Goal: Task Accomplishment & Management: Use online tool/utility

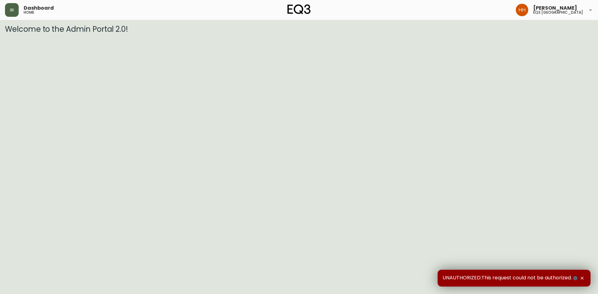
click at [17, 11] on button "button" at bounding box center [12, 10] width 14 height 14
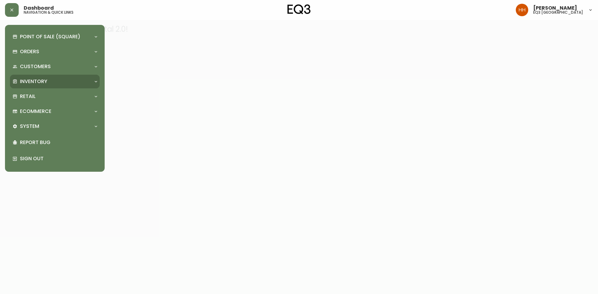
click at [30, 81] on p "Inventory" at bounding box center [33, 81] width 27 height 7
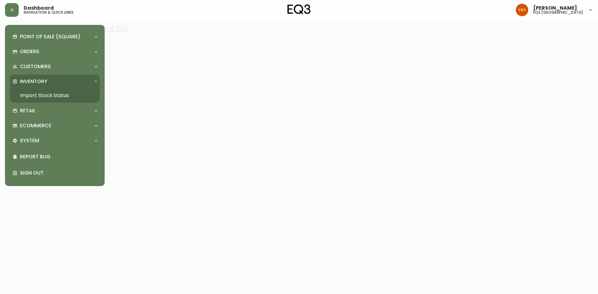
click at [37, 94] on link "Import Stock Status" at bounding box center [55, 95] width 90 height 14
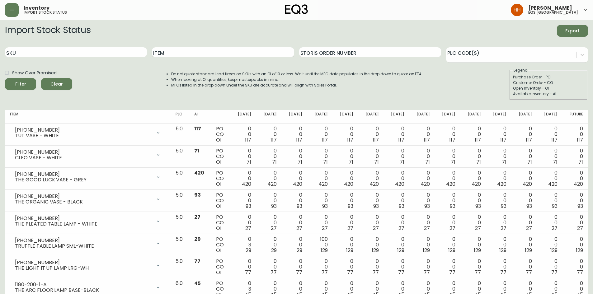
click at [220, 48] on input "Item" at bounding box center [223, 52] width 142 height 10
paste input "[PHONE_NUMBER]"
type input "3"
click at [122, 46] on div "SKU" at bounding box center [76, 52] width 142 height 20
click at [121, 50] on input "SKU" at bounding box center [76, 52] width 142 height 10
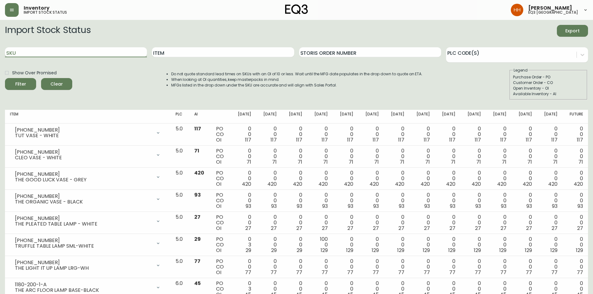
paste input "[PHONE_NUMBER]"
click at [5, 78] on button "Filter" at bounding box center [20, 84] width 31 height 12
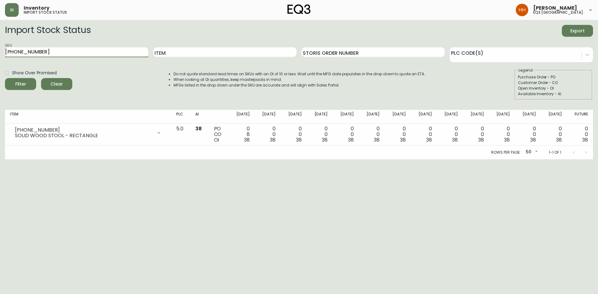
drag, startPoint x: 57, startPoint y: 52, endPoint x: 0, endPoint y: 30, distance: 60.8
click at [0, 35] on main "Import Stock Status Export SKU [PHONE_NUMBER] Item Storis Order Number PLC Code…" at bounding box center [299, 90] width 598 height 140
paste input "08"
click at [5, 78] on button "Filter" at bounding box center [20, 84] width 31 height 12
drag, startPoint x: 49, startPoint y: 53, endPoint x: 0, endPoint y: 89, distance: 60.4
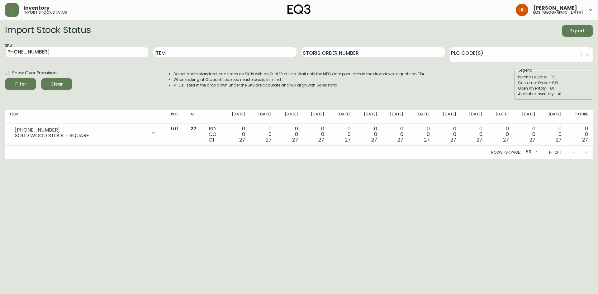
click at [0, 89] on main "Import Stock Status Export SKU [PHONE_NUMBER] Item Storis Order Number PLC Code…" at bounding box center [299, 90] width 598 height 140
paste input "10"
click at [5, 78] on button "Filter" at bounding box center [20, 84] width 31 height 12
drag, startPoint x: 34, startPoint y: 51, endPoint x: 0, endPoint y: 60, distance: 35.5
click at [0, 60] on main "Import Stock Status Export SKU [PHONE_NUMBER] Item Storis Order Number PLC Code…" at bounding box center [299, 90] width 598 height 140
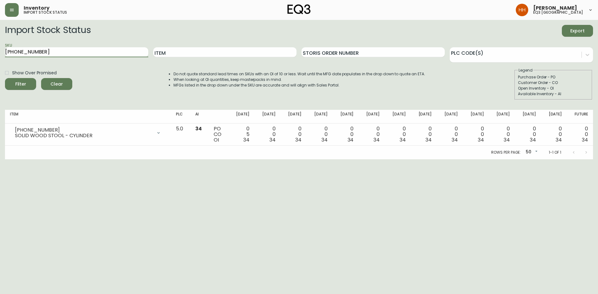
paste input "[PHONE_NUMBER]"
click at [5, 78] on button "Filter" at bounding box center [20, 84] width 31 height 12
drag, startPoint x: 46, startPoint y: 52, endPoint x: 0, endPoint y: 52, distance: 46.4
click at [0, 50] on main "Import Stock Status Export SKU [PHONE_NUMBER] Item Storis Order Number PLC Code…" at bounding box center [299, 90] width 598 height 140
paste input "30-665-8"
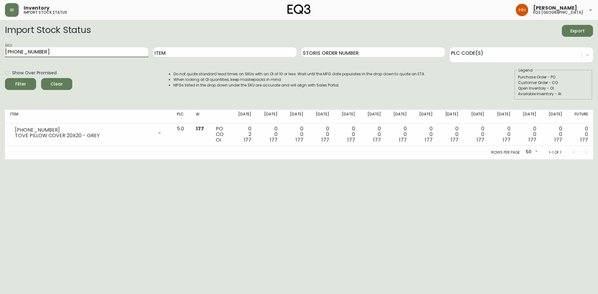
click at [5, 78] on button "Filter" at bounding box center [20, 84] width 31 height 12
drag, startPoint x: 32, startPoint y: 53, endPoint x: 0, endPoint y: 52, distance: 32.4
click at [0, 53] on main "Import Stock Status Export SKU [PHONE_NUMBER] Item Storis Order Number PLC Code…" at bounding box center [299, 90] width 598 height 140
paste input "6"
click at [5, 78] on button "Filter" at bounding box center [20, 84] width 31 height 12
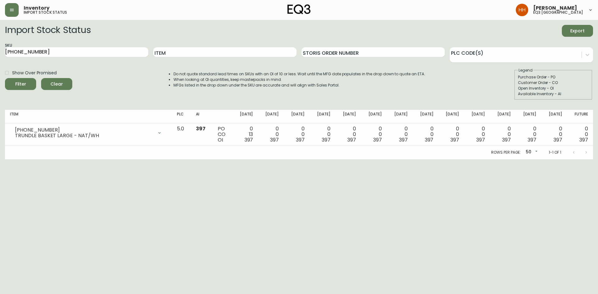
click at [0, 60] on main "Import Stock Status Export SKU [PHONE_NUMBER] Item Storis Order Number PLC Code…" at bounding box center [299, 90] width 598 height 140
paste input "20-140-9"
click at [5, 78] on button "Filter" at bounding box center [20, 84] width 31 height 12
drag, startPoint x: 41, startPoint y: 54, endPoint x: 0, endPoint y: 51, distance: 40.9
click at [0, 51] on main "Import Stock Status Export SKU [PHONE_NUMBER] Item Storis Order Number PLC Code…" at bounding box center [299, 90] width 598 height 140
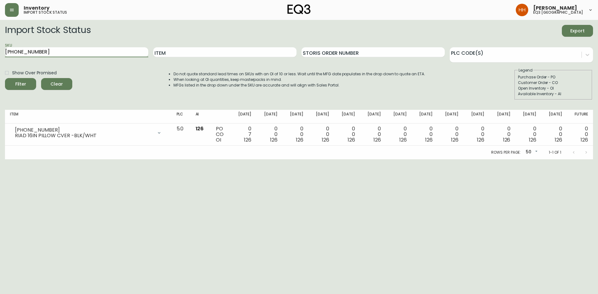
paste input "30-658-7"
click at [5, 78] on button "Filter" at bounding box center [20, 84] width 31 height 12
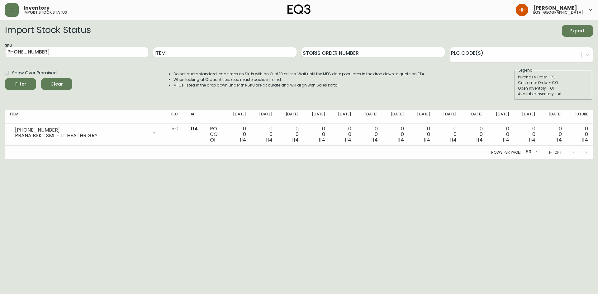
drag, startPoint x: 47, startPoint y: 55, endPoint x: 0, endPoint y: 55, distance: 46.7
click at [0, 55] on main "Import Stock Status Export SKU [PHONE_NUMBER] Item Storis Order Number PLC Code…" at bounding box center [299, 90] width 598 height 140
paste input "[PHONE_NUMBER]"
click at [5, 78] on button "Filter" at bounding box center [20, 84] width 31 height 12
drag, startPoint x: 13, startPoint y: 53, endPoint x: 0, endPoint y: 59, distance: 14.6
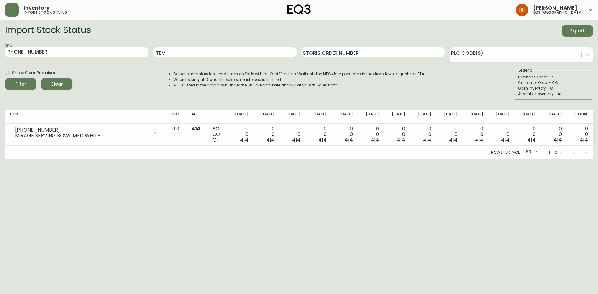
click at [0, 59] on main "Import Stock Status Export SKU [PHONE_NUMBER] Item Storis Order Number PLC Code…" at bounding box center [299, 90] width 598 height 140
paste input "[PHONE_NUMBER]"
click at [5, 78] on button "Filter" at bounding box center [20, 84] width 31 height 12
drag, startPoint x: 60, startPoint y: 52, endPoint x: 0, endPoint y: 71, distance: 63.1
click at [0, 70] on main "Import Stock Status Export SKU [PHONE_NUMBER] Item Storis Order Number PLC Code…" at bounding box center [299, 90] width 598 height 140
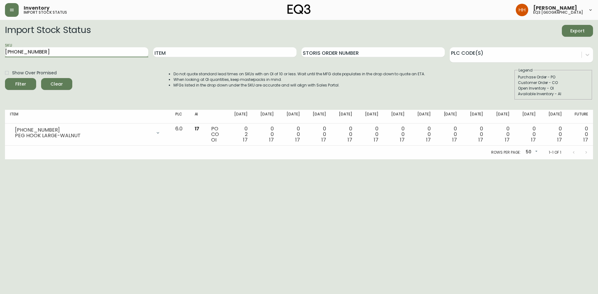
paste input "1"
click at [5, 78] on button "Filter" at bounding box center [20, 84] width 31 height 12
drag, startPoint x: 32, startPoint y: 52, endPoint x: 0, endPoint y: 52, distance: 32.1
click at [0, 52] on main "Import Stock Status Export SKU [PHONE_NUMBER] Item Storis Order Number PLC Code…" at bounding box center [299, 90] width 598 height 140
paste input "[PHONE_NUMBER]"
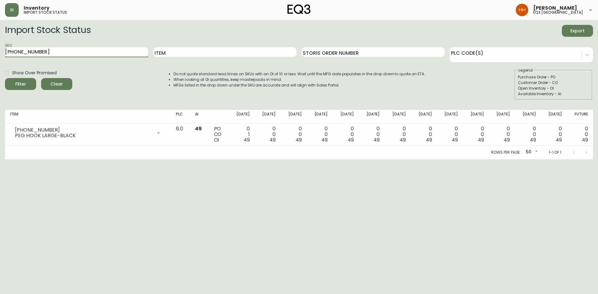
click at [5, 78] on button "Filter" at bounding box center [20, 84] width 31 height 12
click at [0, 56] on main "Import Stock Status Export SKU [PHONE_NUMBER] Item Storis Order Number PLC Code…" at bounding box center [299, 90] width 598 height 140
paste input "[PHONE_NUMBER]"
click at [5, 78] on button "Filter" at bounding box center [20, 84] width 31 height 12
click at [54, 46] on div "SKU [PHONE_NUMBER]" at bounding box center [76, 52] width 143 height 20
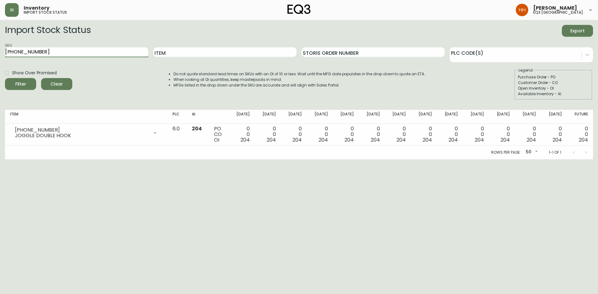
drag, startPoint x: 25, startPoint y: 56, endPoint x: 0, endPoint y: 56, distance: 25.2
click at [0, 57] on main "Import Stock Status Export SKU [PHONE_NUMBER] Item Storis Order Number PLC Code…" at bounding box center [299, 90] width 598 height 140
paste input "11-1"
click at [5, 78] on button "Filter" at bounding box center [20, 84] width 31 height 12
click at [0, 65] on main "Import Stock Status Export SKU [PHONE_NUMBER] Item Storis Order Number PLC Code…" at bounding box center [299, 90] width 598 height 140
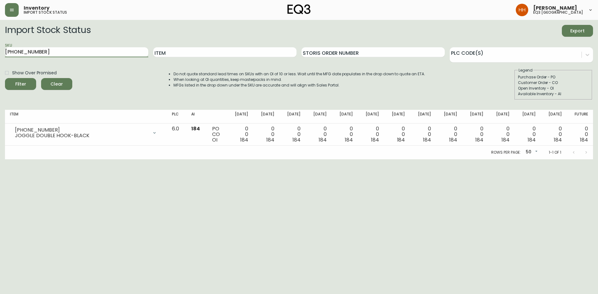
paste input "[PHONE_NUMBER]"
click at [5, 78] on button "Filter" at bounding box center [20, 84] width 31 height 12
drag, startPoint x: 43, startPoint y: 53, endPoint x: 0, endPoint y: 52, distance: 43.0
click at [0, 52] on main "Import Stock Status Export SKU [PHONE_NUMBER] Item Storis Order Number PLC Code…" at bounding box center [299, 90] width 598 height 140
drag, startPoint x: 42, startPoint y: 50, endPoint x: 0, endPoint y: 49, distance: 42.0
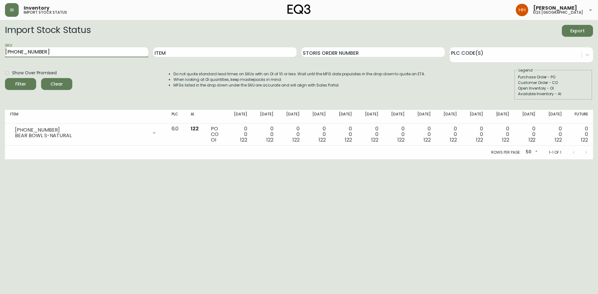
click at [0, 49] on main "Import Stock Status Export SKU [PHONE_NUMBER] Item Storis Order Number PLC Code…" at bounding box center [299, 90] width 598 height 140
paste input "753"
click at [5, 78] on button "Filter" at bounding box center [20, 84] width 31 height 12
drag, startPoint x: 46, startPoint y: 53, endPoint x: 0, endPoint y: 44, distance: 47.0
click at [0, 50] on main "Import Stock Status Export SKU [PHONE_NUMBER] Item Storis Order Number PLC Code…" at bounding box center [299, 90] width 598 height 140
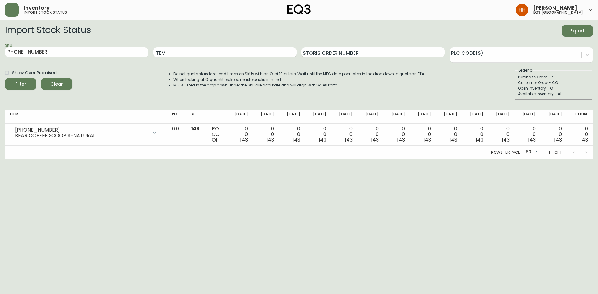
paste input "5"
click at [5, 78] on button "Filter" at bounding box center [20, 84] width 31 height 12
drag, startPoint x: 54, startPoint y: 55, endPoint x: 0, endPoint y: 55, distance: 54.2
click at [0, 55] on main "Import Stock Status Export SKU [PHONE_NUMBER] Item Storis Order Number PLC Code…" at bounding box center [299, 90] width 598 height 140
paste input "73-2"
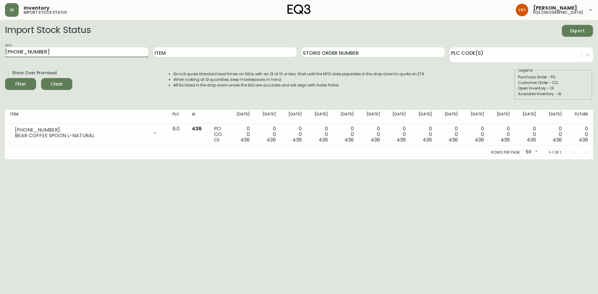
click at [5, 78] on button "Filter" at bounding box center [20, 84] width 31 height 12
drag, startPoint x: 21, startPoint y: 54, endPoint x: 0, endPoint y: 50, distance: 21.6
click at [0, 50] on main "Import Stock Status Export SKU [PHONE_NUMBER] Item Storis Order Number PLC Code…" at bounding box center [299, 90] width 598 height 140
paste input "1102-5"
type input "[PHONE_NUMBER]"
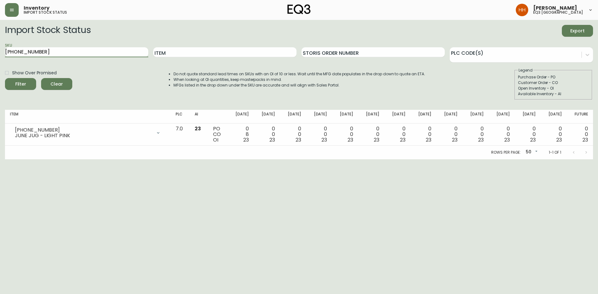
click at [5, 78] on button "Filter" at bounding box center [20, 84] width 31 height 12
drag, startPoint x: 50, startPoint y: 56, endPoint x: 0, endPoint y: 59, distance: 49.6
click at [0, 59] on main "Import Stock Status Export SKU [PHONE_NUMBER] Item Storis Order Number PLC Code…" at bounding box center [299, 90] width 598 height 140
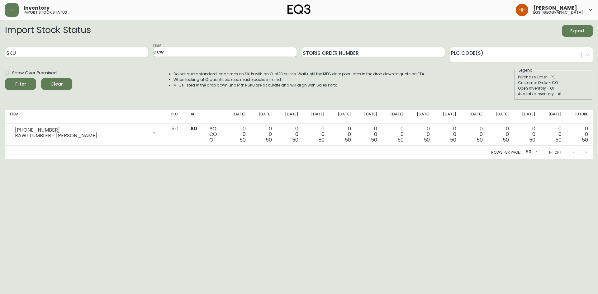
type input "dew"
click at [5, 78] on button "Filter" at bounding box center [20, 84] width 31 height 12
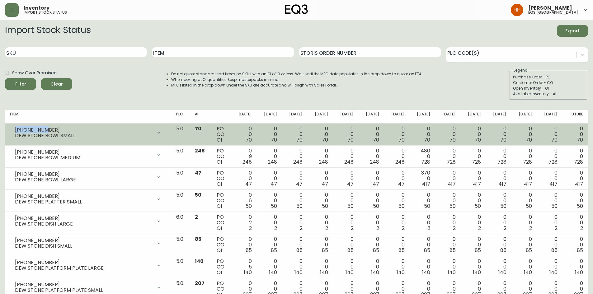
drag, startPoint x: 16, startPoint y: 130, endPoint x: 44, endPoint y: 129, distance: 28.4
click at [44, 129] on div "[PHONE_NUMBER]" at bounding box center [84, 130] width 138 height 6
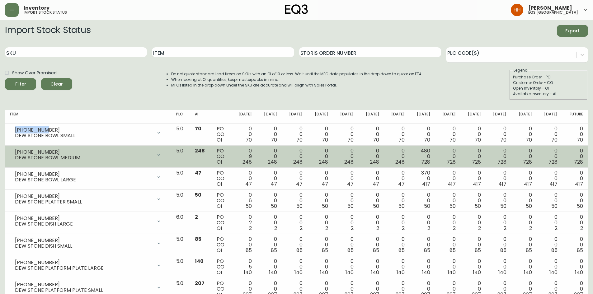
copy div "[PHONE_NUMBER]"
drag, startPoint x: 15, startPoint y: 152, endPoint x: 29, endPoint y: 152, distance: 14.6
click at [29, 152] on div "[PHONE_NUMBER] DEW STONE BOWL MEDIUM" at bounding box center [88, 155] width 156 height 14
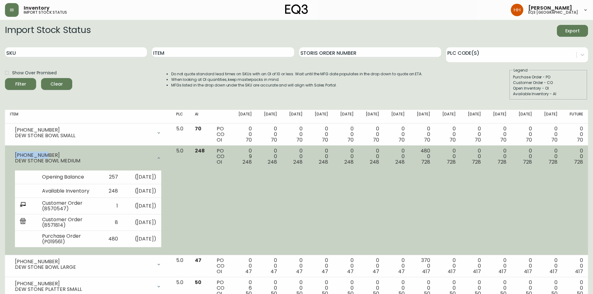
drag, startPoint x: 40, startPoint y: 154, endPoint x: 13, endPoint y: 154, distance: 27.1
click at [13, 154] on div "[PHONE_NUMBER] DEW STONE BOWL MEDIUM" at bounding box center [88, 158] width 156 height 20
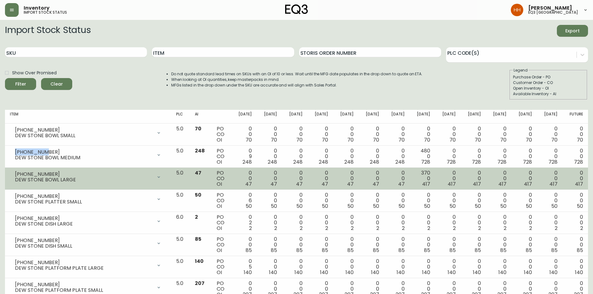
copy div "[PHONE_NUMBER]"
drag, startPoint x: 16, startPoint y: 174, endPoint x: 40, endPoint y: 171, distance: 24.2
click at [40, 172] on div "[PHONE_NUMBER]" at bounding box center [84, 175] width 138 height 6
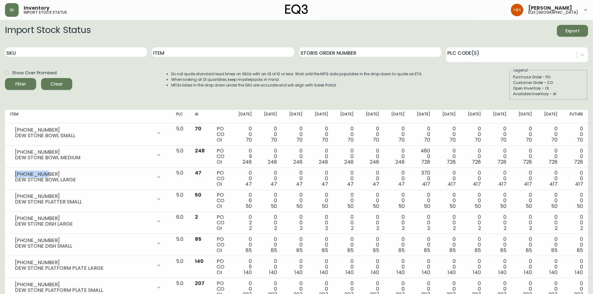
copy div "[PHONE_NUMBER]"
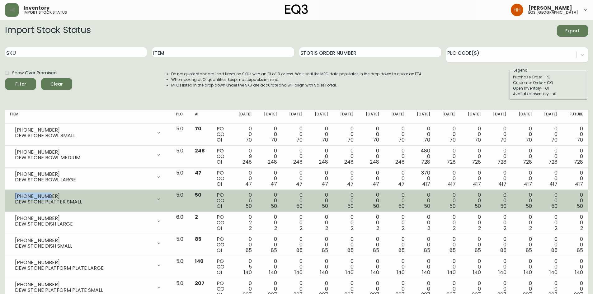
drag, startPoint x: 15, startPoint y: 196, endPoint x: 45, endPoint y: 195, distance: 29.6
click at [45, 195] on div "[PHONE_NUMBER]" at bounding box center [84, 197] width 138 height 6
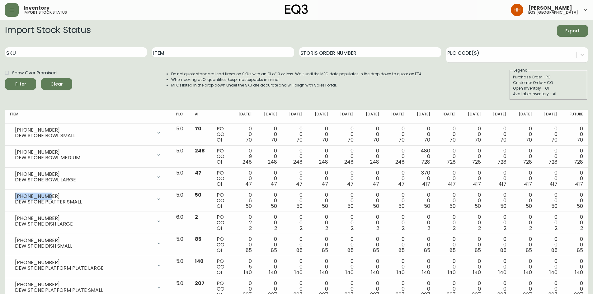
copy div "[PHONE_NUMBER]"
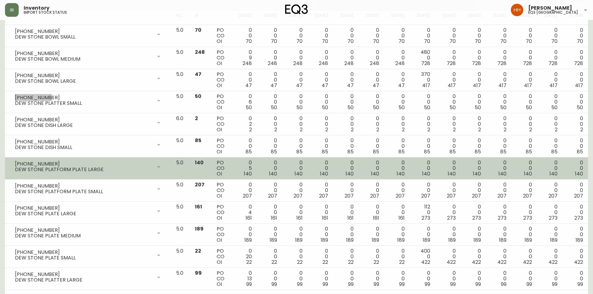
scroll to position [108, 0]
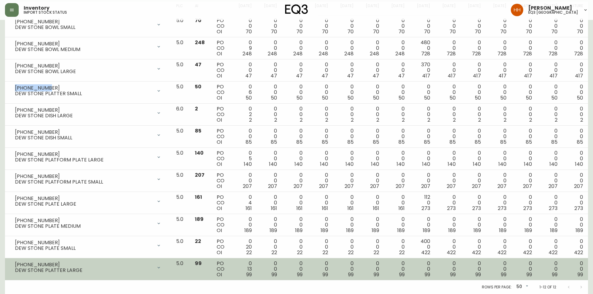
drag, startPoint x: 15, startPoint y: 264, endPoint x: 35, endPoint y: 264, distance: 20.2
click at [35, 264] on div "[PHONE_NUMBER] DEW STONE PLATTER LARGE" at bounding box center [88, 268] width 156 height 14
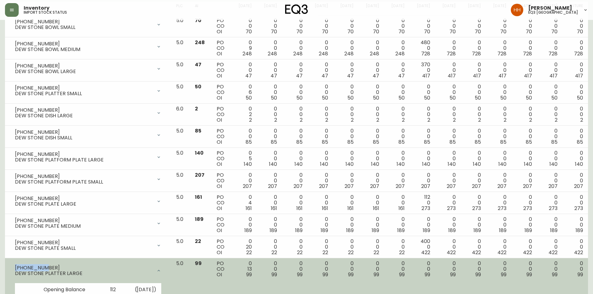
drag, startPoint x: 42, startPoint y: 268, endPoint x: 16, endPoint y: 266, distance: 26.5
click at [16, 266] on div "[PHONE_NUMBER]" at bounding box center [84, 268] width 138 height 6
copy div "[PHONE_NUMBER]"
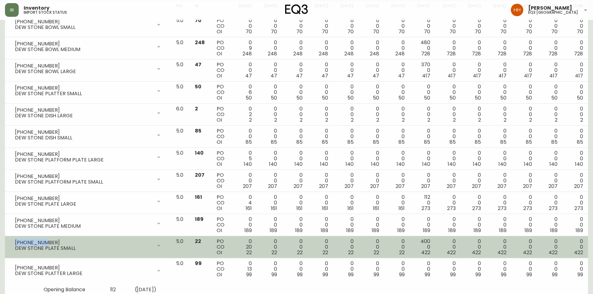
drag, startPoint x: 42, startPoint y: 241, endPoint x: 15, endPoint y: 240, distance: 26.5
click at [15, 240] on div "[PHONE_NUMBER]" at bounding box center [84, 243] width 138 height 6
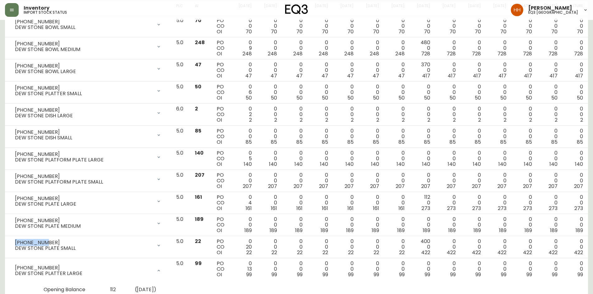
copy div "[PHONE_NUMBER]"
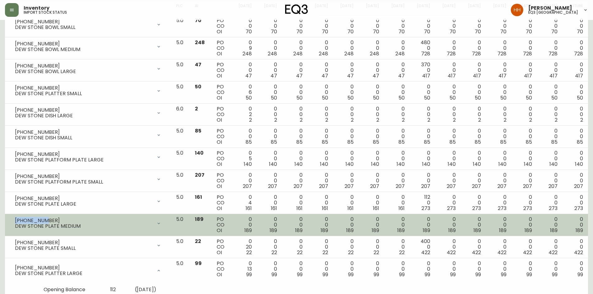
drag, startPoint x: 40, startPoint y: 220, endPoint x: 15, endPoint y: 218, distance: 25.0
click at [15, 218] on div "[PHONE_NUMBER]" at bounding box center [84, 221] width 138 height 6
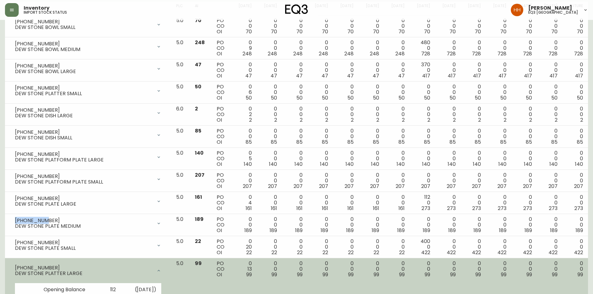
copy div "[PHONE_NUMBER]"
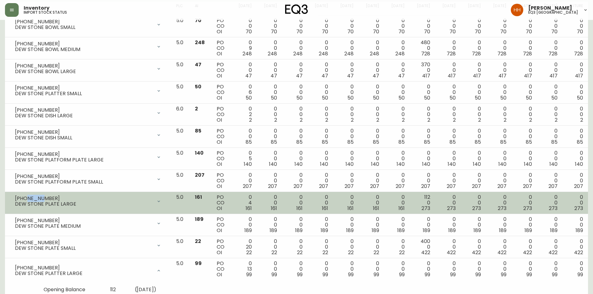
drag, startPoint x: 40, startPoint y: 197, endPoint x: 24, endPoint y: 196, distance: 15.9
click at [24, 196] on div "[PHONE_NUMBER]" at bounding box center [84, 199] width 138 height 6
drag, startPoint x: 15, startPoint y: 197, endPoint x: 41, endPoint y: 196, distance: 26.2
click at [41, 196] on div "[PHONE_NUMBER]" at bounding box center [84, 199] width 138 height 6
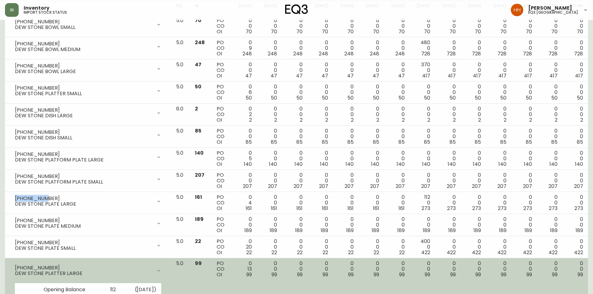
copy div "[PHONE_NUMBER]"
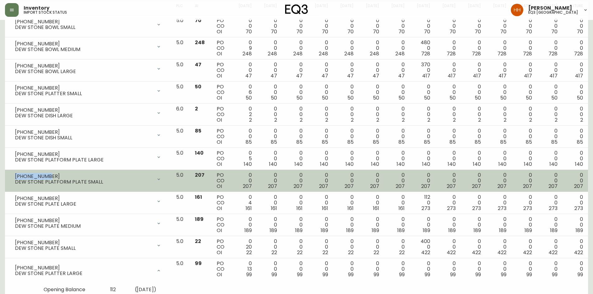
drag, startPoint x: 15, startPoint y: 177, endPoint x: 43, endPoint y: 173, distance: 28.5
click at [43, 174] on div "[PHONE_NUMBER]" at bounding box center [84, 177] width 138 height 6
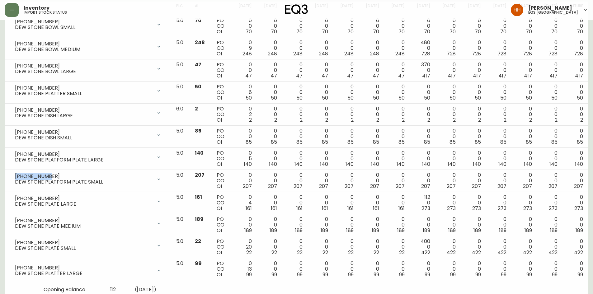
copy div "[PHONE_NUMBER]"
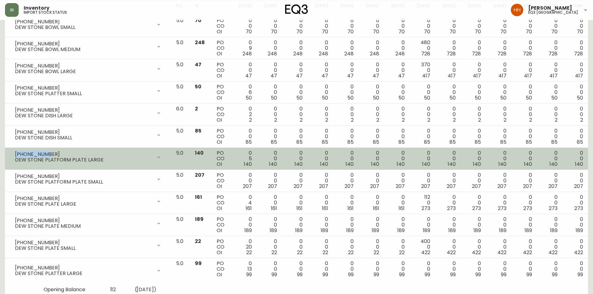
drag, startPoint x: 15, startPoint y: 154, endPoint x: 48, endPoint y: 152, distance: 32.7
click at [48, 152] on div "[PHONE_NUMBER]" at bounding box center [84, 155] width 138 height 6
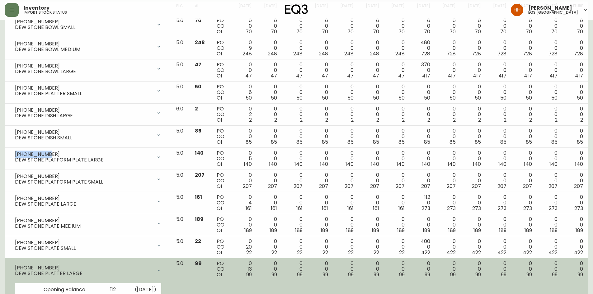
copy div "[PHONE_NUMBER]"
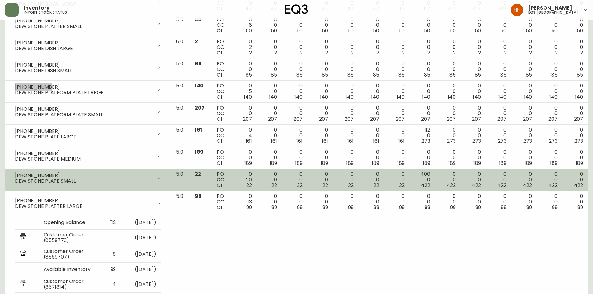
scroll to position [165, 0]
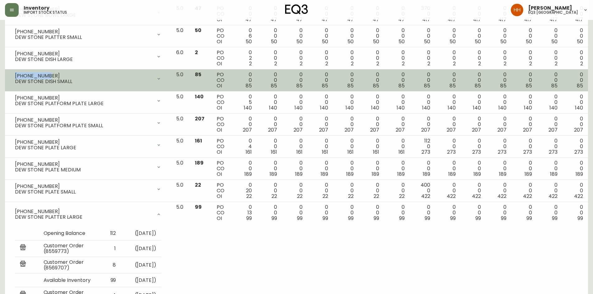
drag, startPoint x: 15, startPoint y: 77, endPoint x: 46, endPoint y: 76, distance: 31.1
click at [46, 76] on div "[PHONE_NUMBER]" at bounding box center [84, 76] width 138 height 6
